Goal: Information Seeking & Learning: Check status

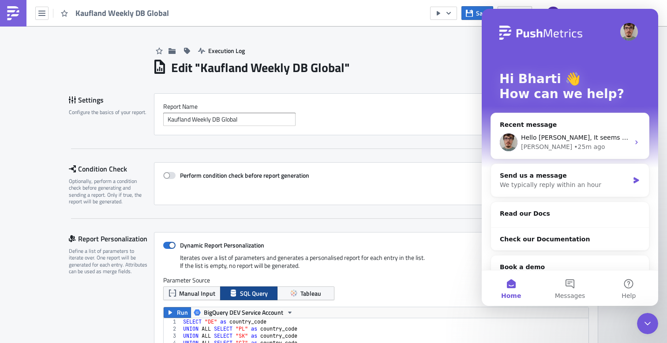
scroll to position [101, 425]
click at [570, 148] on div "[PERSON_NAME] • 25m ago" at bounding box center [575, 146] width 109 height 9
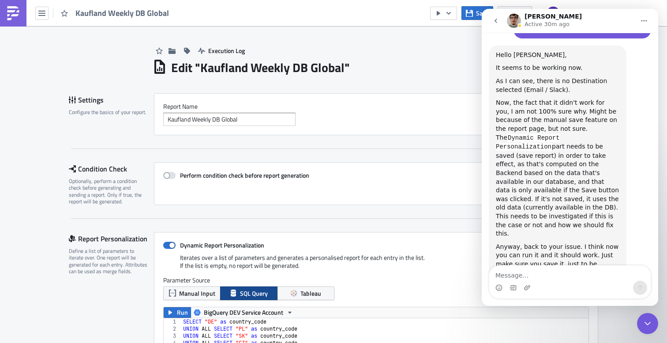
scroll to position [267, 0]
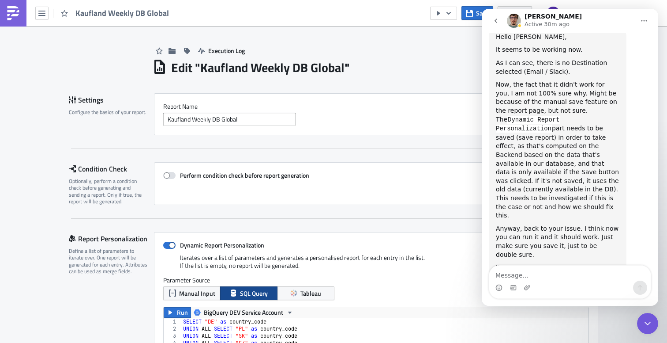
click at [497, 20] on icon "go back" at bounding box center [496, 20] width 7 height 7
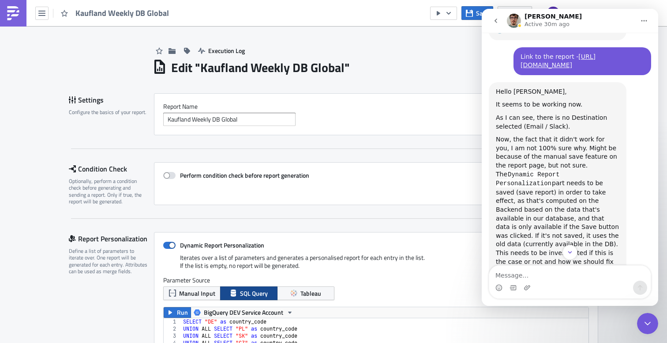
scroll to position [100, 0]
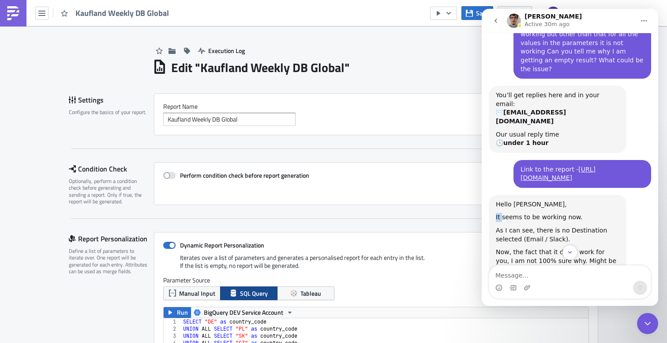
drag, startPoint x: 502, startPoint y: 193, endPoint x: 573, endPoint y: 187, distance: 71.3
click at [573, 213] on div "It seems to be working now." at bounding box center [558, 217] width 124 height 9
drag, startPoint x: 527, startPoint y: 203, endPoint x: 584, endPoint y: 202, distance: 56.1
click at [584, 226] on div "As I can see, there is no Destination selected (Email / Slack)." at bounding box center [558, 234] width 124 height 17
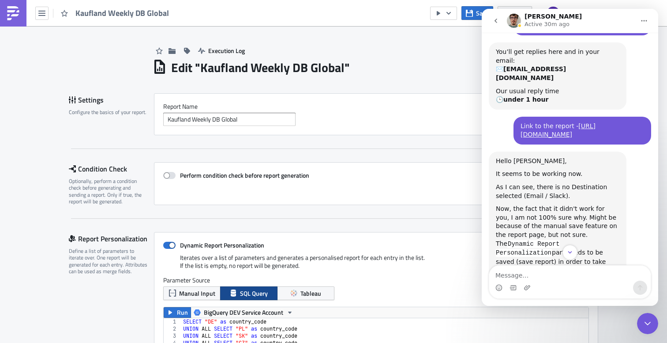
scroll to position [157, 0]
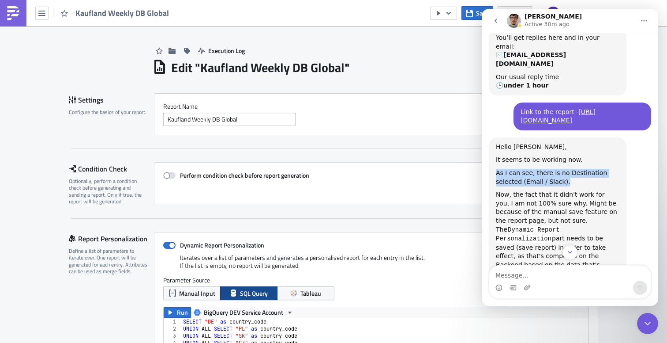
drag, startPoint x: 555, startPoint y: 154, endPoint x: 493, endPoint y: 144, distance: 63.1
click at [493, 144] on div "Hello [PERSON_NAME], It seems to be working now. As I can see, there is no Dest…" at bounding box center [558, 277] width 138 height 280
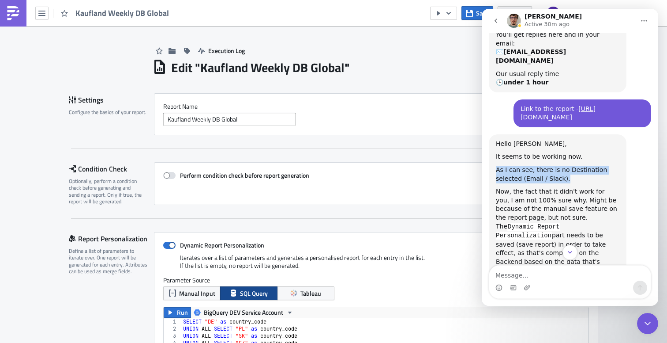
scroll to position [162, 0]
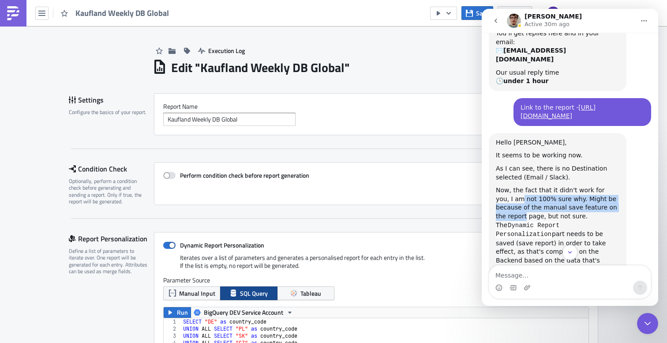
drag, startPoint x: 505, startPoint y: 176, endPoint x: 617, endPoint y: 177, distance: 111.2
click at [617, 186] on div "Now, the fact that it didn't work for you, I am not 100% sure why. Might be bec…" at bounding box center [558, 255] width 124 height 139
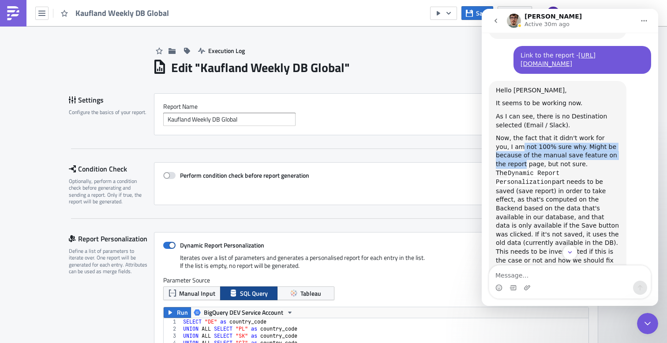
scroll to position [215, 0]
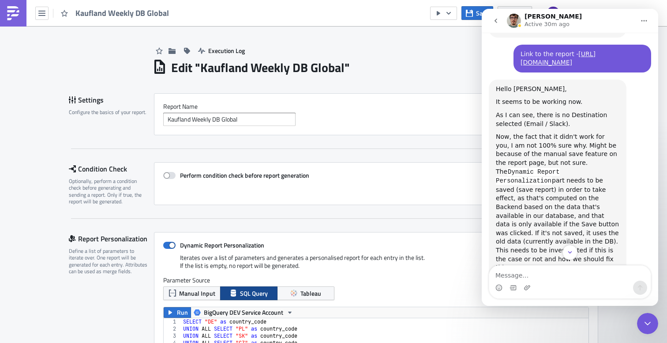
click at [560, 166] on div "Now, the fact that it didn't work for you, I am not 100% sure why. Might be bec…" at bounding box center [558, 201] width 124 height 139
drag, startPoint x: 591, startPoint y: 153, endPoint x: 586, endPoint y: 161, distance: 9.8
click at [610, 156] on div "Now, the fact that it didn't work for you, I am not 100% sure why. Might be bec…" at bounding box center [558, 201] width 124 height 139
drag, startPoint x: 508, startPoint y: 163, endPoint x: 581, endPoint y: 171, distance: 73.3
click at [612, 165] on div "Now, the fact that it didn't work for you, I am not 100% sure why. Might be bec…" at bounding box center [558, 201] width 124 height 139
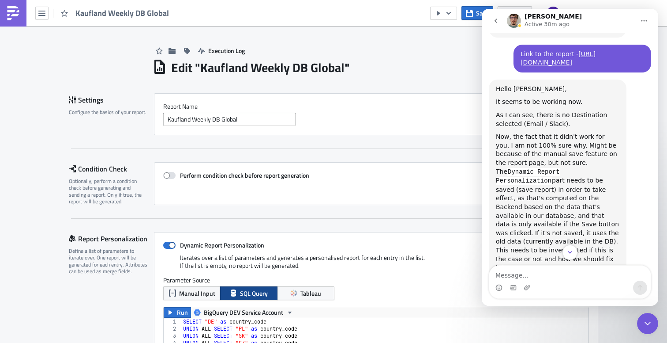
drag, startPoint x: 568, startPoint y: 178, endPoint x: 580, endPoint y: 183, distance: 13.5
click at [584, 181] on div "Now, the fact that it didn't work for you, I am not 100% sure why. Might be bec…" at bounding box center [558, 201] width 124 height 139
drag, startPoint x: 542, startPoint y: 189, endPoint x: 613, endPoint y: 191, distance: 71.1
click at [613, 191] on div "Now, the fact that it didn't work for you, I am not 100% sure why. Might be bec…" at bounding box center [558, 201] width 124 height 139
drag, startPoint x: 514, startPoint y: 201, endPoint x: 599, endPoint y: 201, distance: 84.7
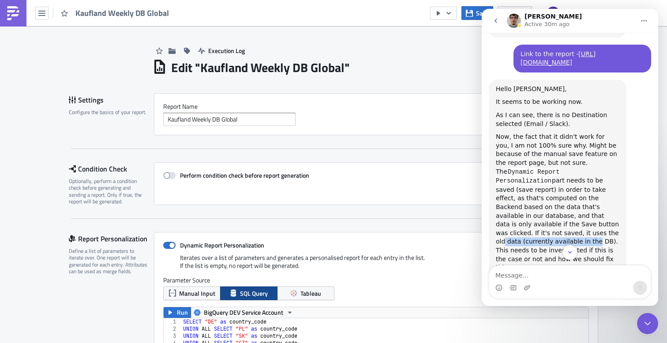
click at [599, 201] on div "Now, the fact that it didn't work for you, I am not 100% sure why. Might be bec…" at bounding box center [558, 201] width 124 height 139
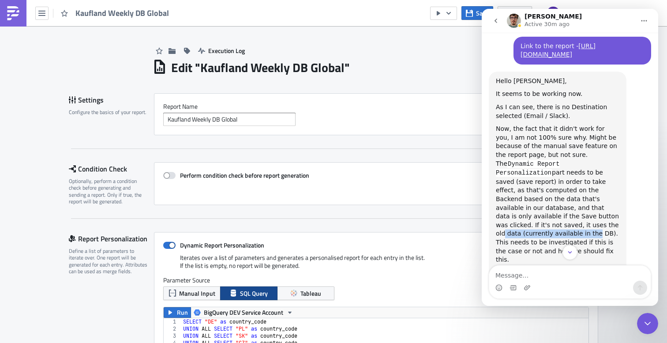
scroll to position [267, 0]
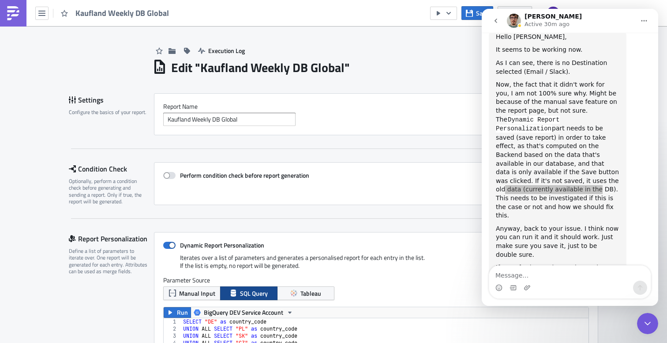
click at [440, 170] on div "Perform condition check before report generation" at bounding box center [376, 183] width 444 height 43
drag, startPoint x: 651, startPoint y: 319, endPoint x: 1277, endPoint y: 625, distance: 696.6
click at [651, 319] on icon "Close Intercom Messenger" at bounding box center [648, 323] width 11 height 11
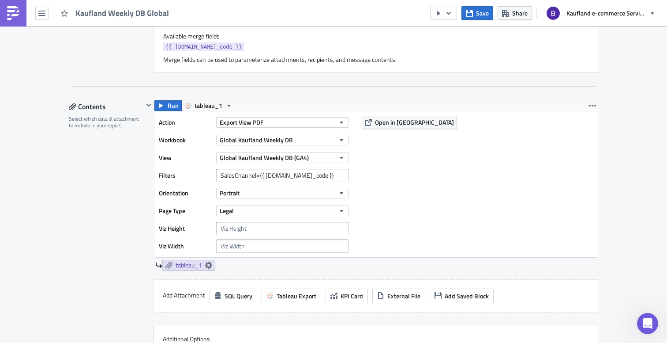
scroll to position [538, 0]
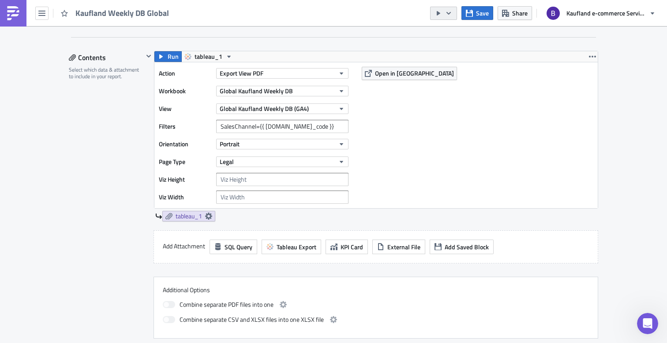
click at [452, 15] on icon "button" at bounding box center [448, 13] width 7 height 7
click at [405, 73] on span "Open in [GEOGRAPHIC_DATA]" at bounding box center [414, 72] width 79 height 9
click at [456, 16] on button "button" at bounding box center [443, 13] width 27 height 13
click at [452, 32] on div "Send Just to Me" at bounding box center [470, 35] width 69 height 9
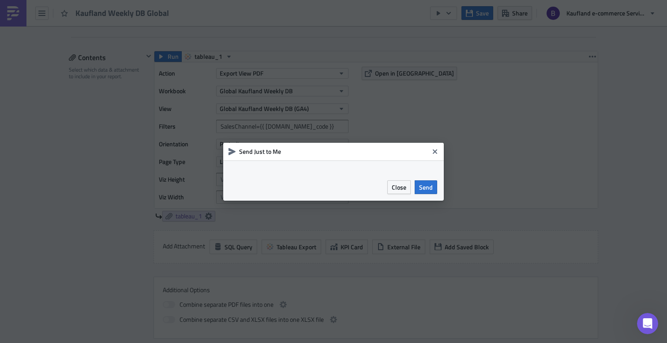
click at [331, 156] on div "Send Just to Me" at bounding box center [333, 152] width 221 height 18
click at [365, 170] on div at bounding box center [333, 166] width 221 height 13
click at [428, 183] on span "Send" at bounding box center [426, 186] width 14 height 9
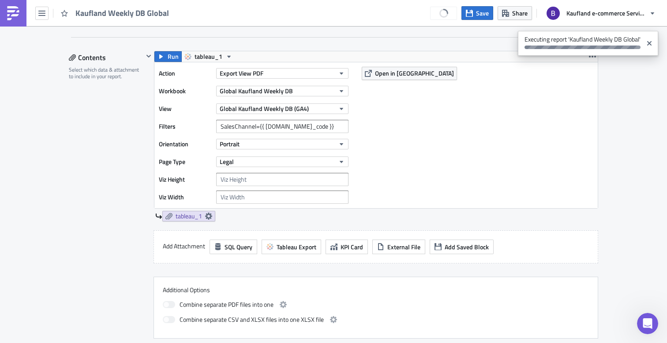
click at [484, 139] on div "Action Export View PDF Workbook Global Kaufland Weekly DB View Global Kaufland …" at bounding box center [376, 135] width 444 height 146
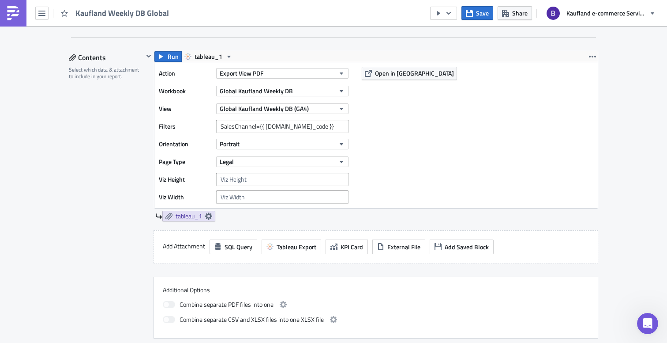
click at [507, 128] on div "Action Export View PDF Workbook Global Kaufland Weekly DB View Global Kaufland …" at bounding box center [376, 135] width 444 height 146
click at [507, 85] on div "Action Export View PDF Workbook Global Kaufland Weekly DB View Global Kaufland …" at bounding box center [376, 135] width 444 height 146
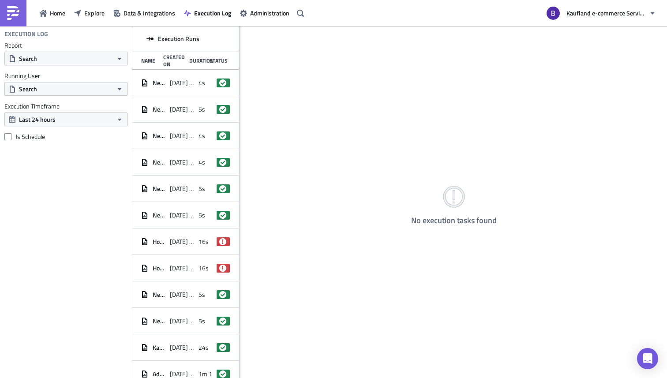
click at [241, 121] on div "No execution tasks found" at bounding box center [454, 203] width 427 height 354
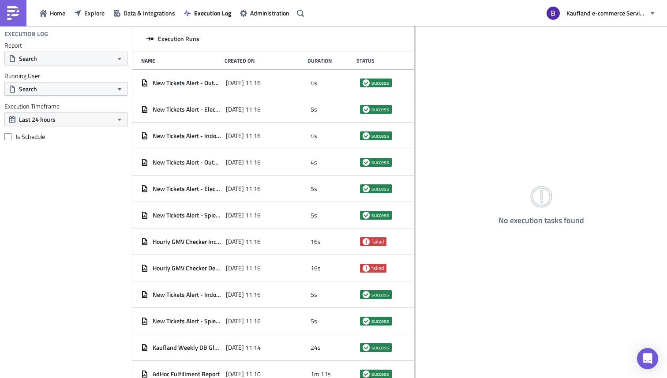
drag, startPoint x: 240, startPoint y: 121, endPoint x: 466, endPoint y: 135, distance: 226.4
click at [416, 135] on div at bounding box center [414, 203] width 1 height 354
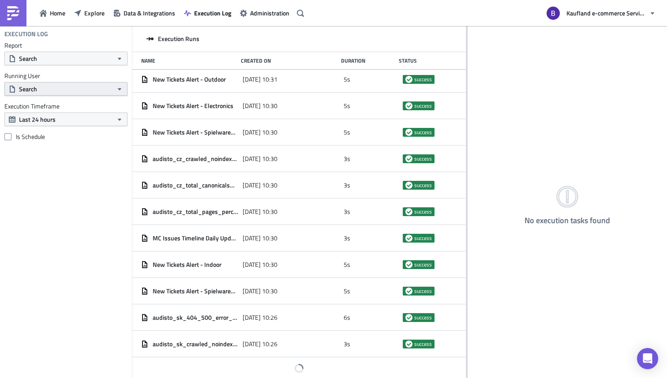
click at [75, 90] on button "Search" at bounding box center [65, 89] width 123 height 14
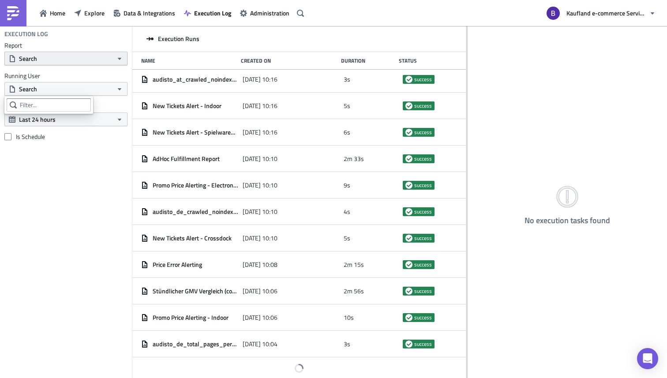
click at [67, 60] on button "Search" at bounding box center [65, 59] width 123 height 14
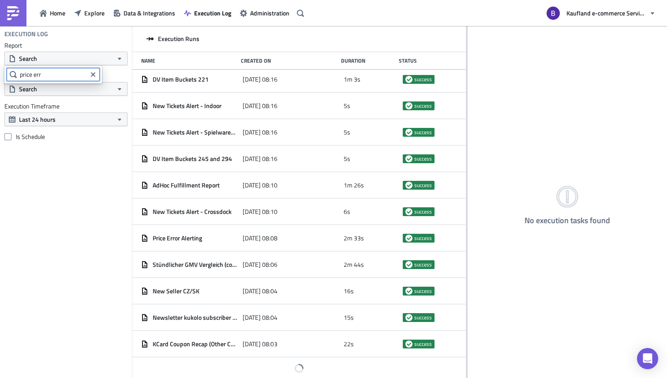
type input "price err"
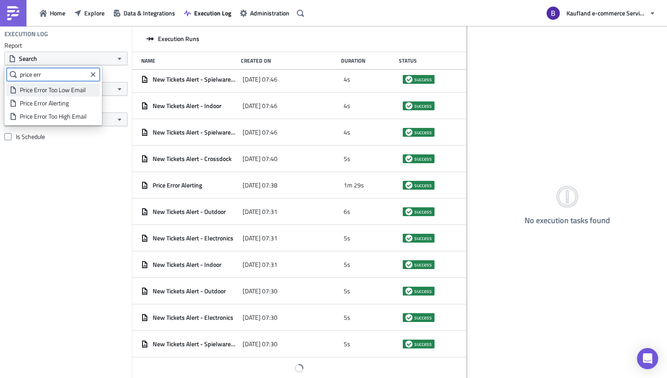
scroll to position [6863, 0]
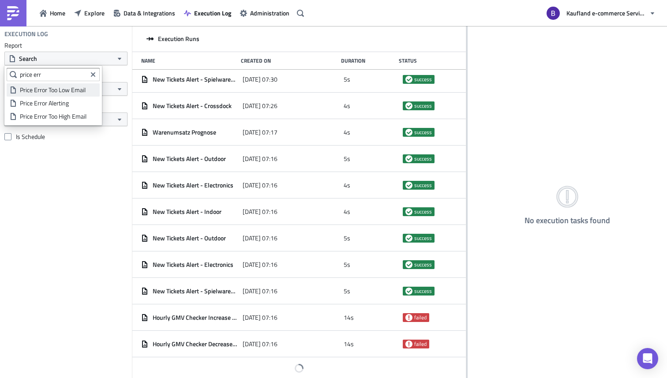
click at [66, 90] on div "Price Error Too Low Email" at bounding box center [58, 90] width 77 height 9
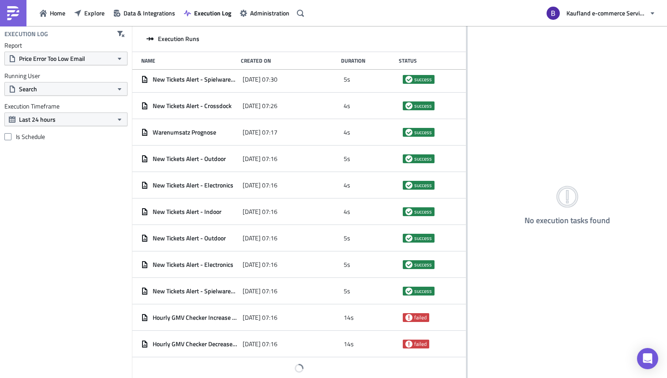
scroll to position [0, 0]
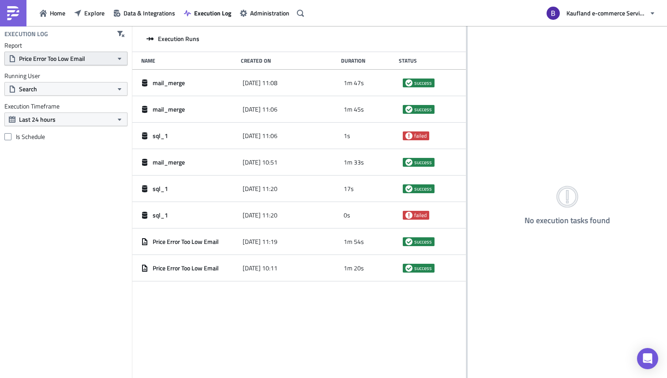
click at [91, 57] on button "Price Error Too Low Email" at bounding box center [65, 59] width 123 height 14
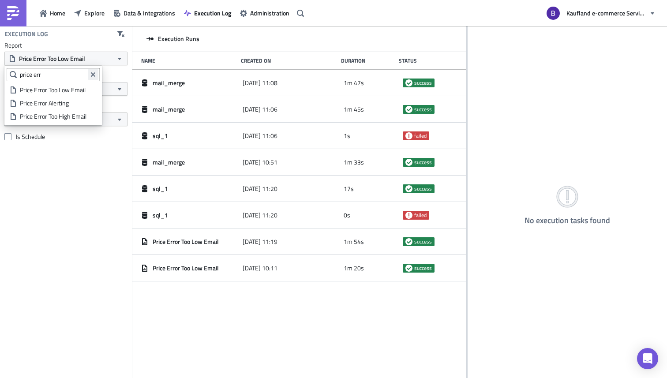
click at [90, 73] on icon "Clear filter query" at bounding box center [93, 74] width 7 height 7
click at [75, 76] on input "text" at bounding box center [49, 74] width 84 height 13
click at [75, 119] on div "Price Error Too High Email" at bounding box center [54, 116] width 68 height 9
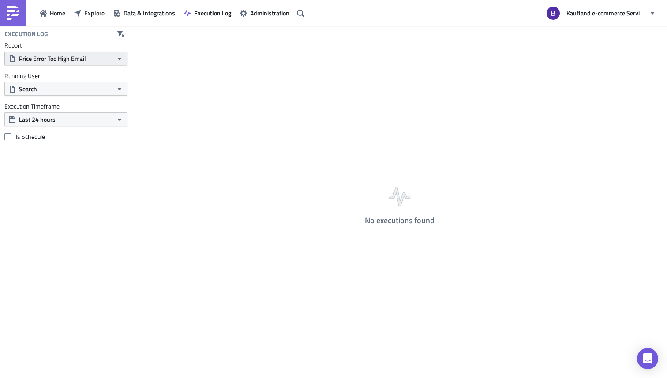
click at [85, 56] on span "Price Error Too High Email" at bounding box center [52, 58] width 67 height 9
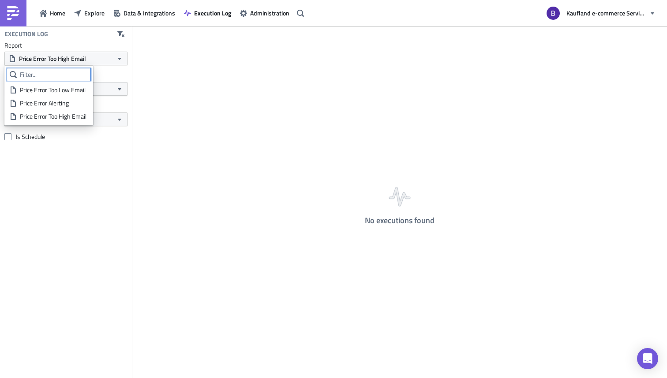
click at [69, 76] on input "text" at bounding box center [49, 74] width 84 height 13
